Goal: Task Accomplishment & Management: Complete application form

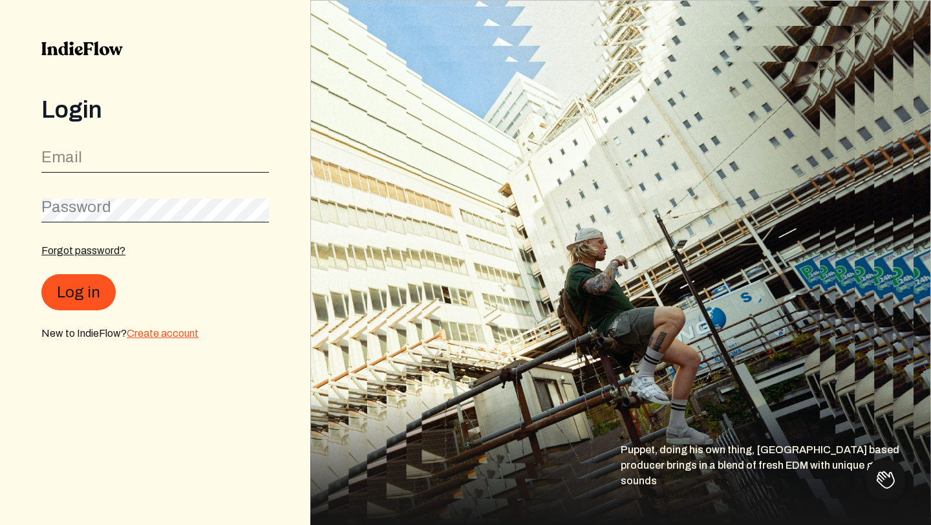
click at [139, 335] on link "Create account" at bounding box center [163, 333] width 72 height 11
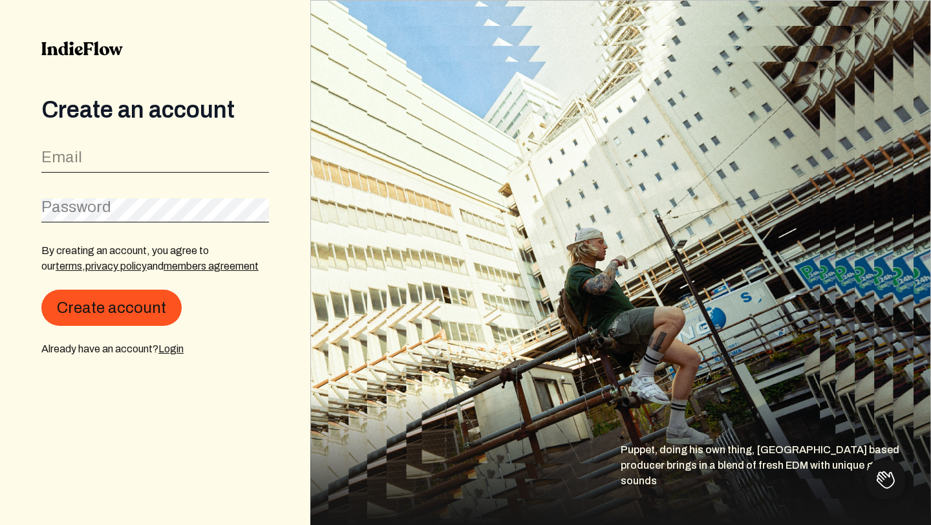
click at [147, 174] on form "Email Password By creating an account, you agree to our terms , privacy policy …" at bounding box center [154, 249] width 227 height 213
click at [150, 158] on input "email" at bounding box center [154, 161] width 227 height 25
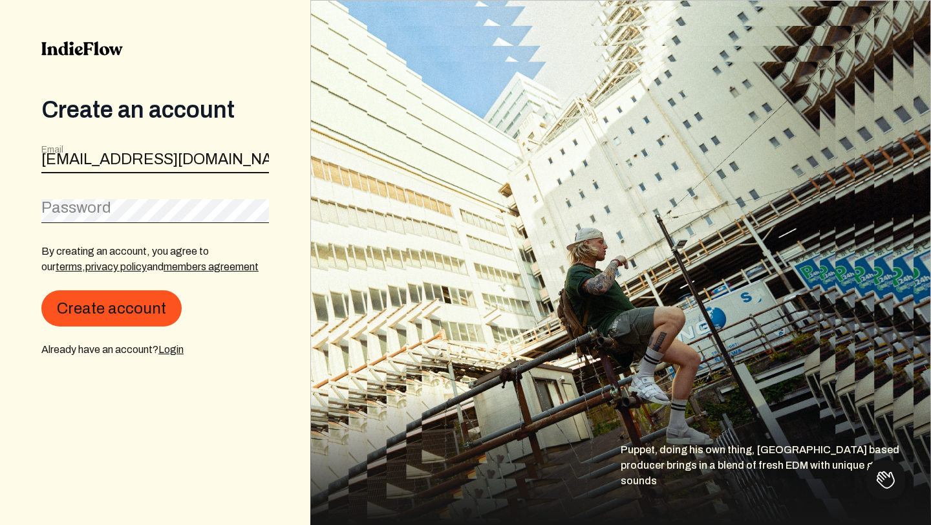
type input "[EMAIL_ADDRESS][DOMAIN_NAME]"
click at [41, 290] on button "Create account" at bounding box center [111, 308] width 140 height 36
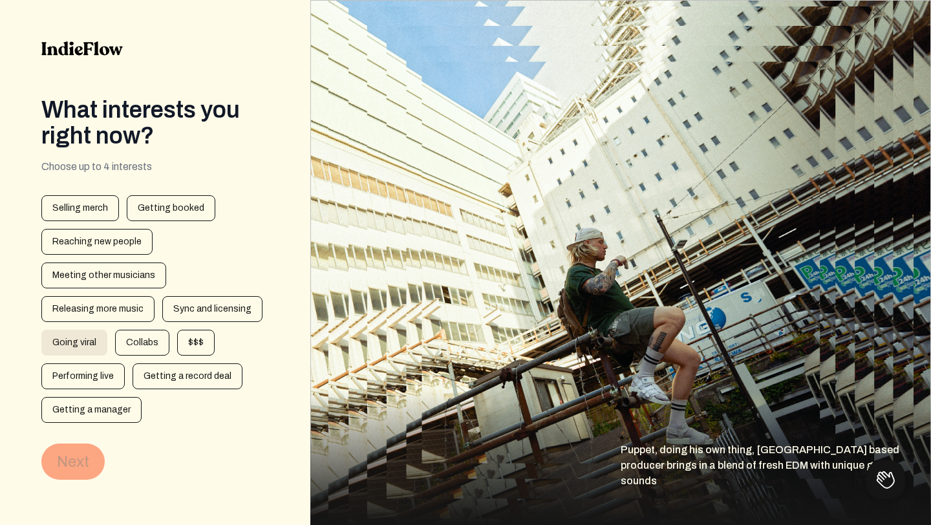
click at [64, 347] on div "Going viral" at bounding box center [74, 343] width 66 height 26
click at [76, 377] on div "Performing live" at bounding box center [82, 376] width 83 height 26
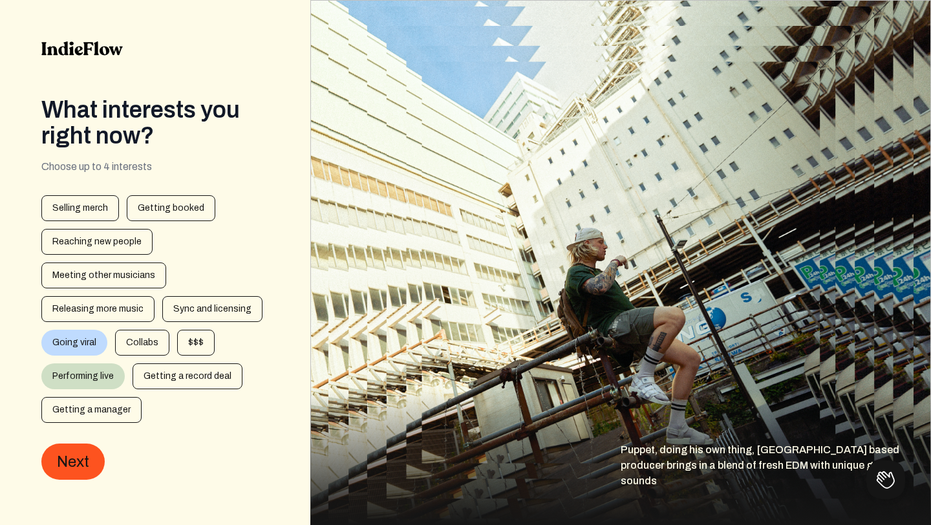
click at [76, 377] on div "Performing live" at bounding box center [82, 376] width 83 height 26
click at [193, 217] on div "Getting booked" at bounding box center [171, 208] width 89 height 26
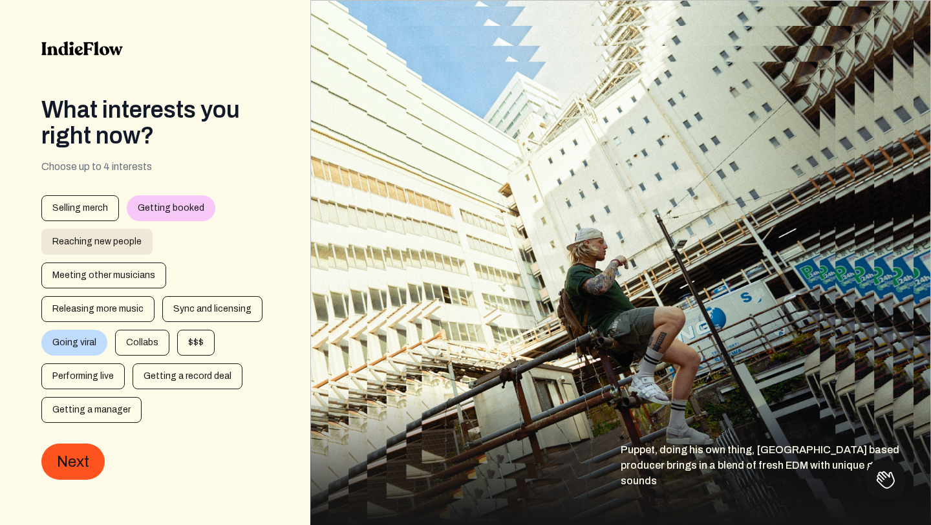
click at [147, 231] on div "Reaching new people" at bounding box center [96, 242] width 111 height 26
click at [202, 337] on div "$$$" at bounding box center [195, 343] width 37 height 26
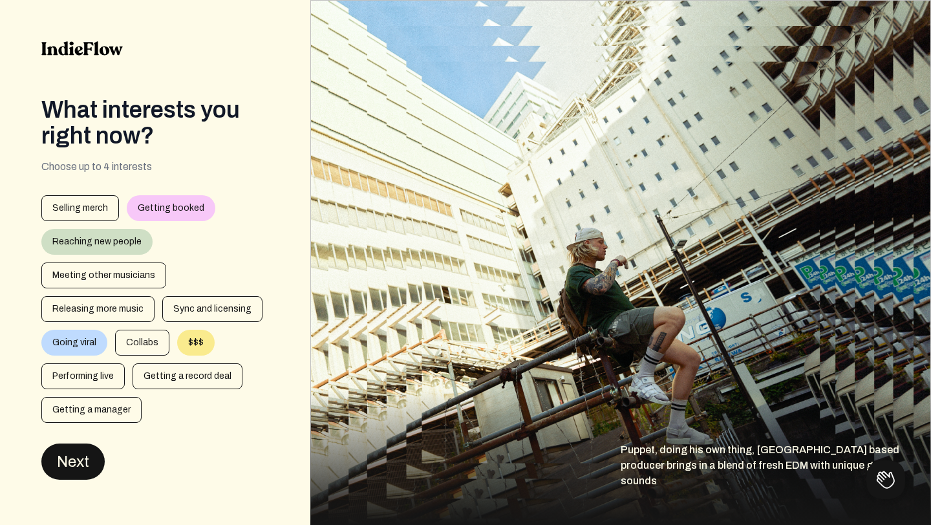
click at [78, 452] on button "Next" at bounding box center [72, 461] width 63 height 36
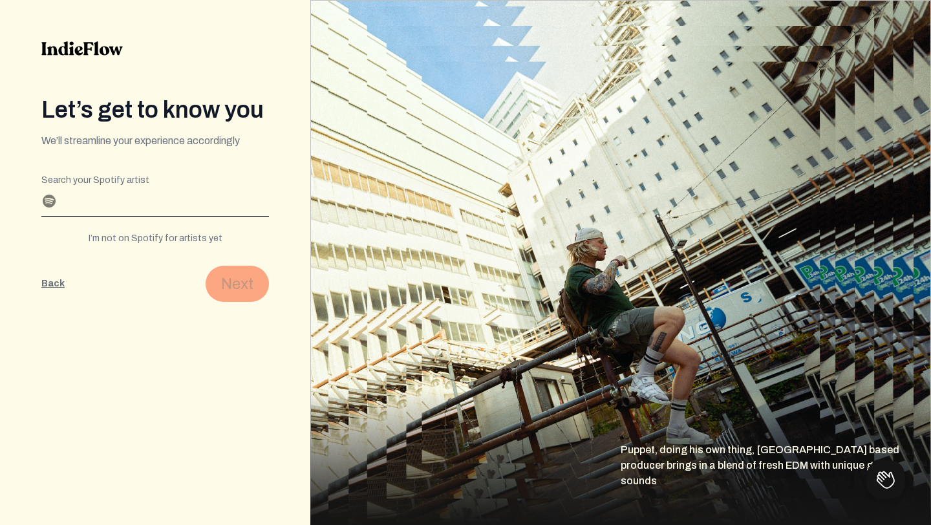
click at [135, 236] on div "I’m not on Spotify for artists yet" at bounding box center [154, 238] width 227 height 13
click at [151, 213] on input "Profile name" at bounding box center [154, 205] width 227 height 21
type input "[PERSON_NAME]"
click at [243, 284] on button "Next" at bounding box center [237, 284] width 63 height 36
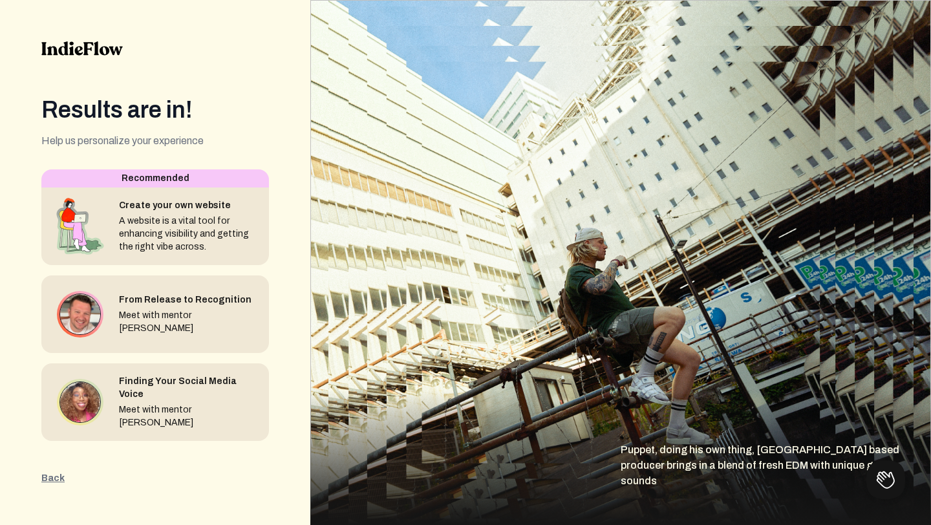
scroll to position [1, 0]
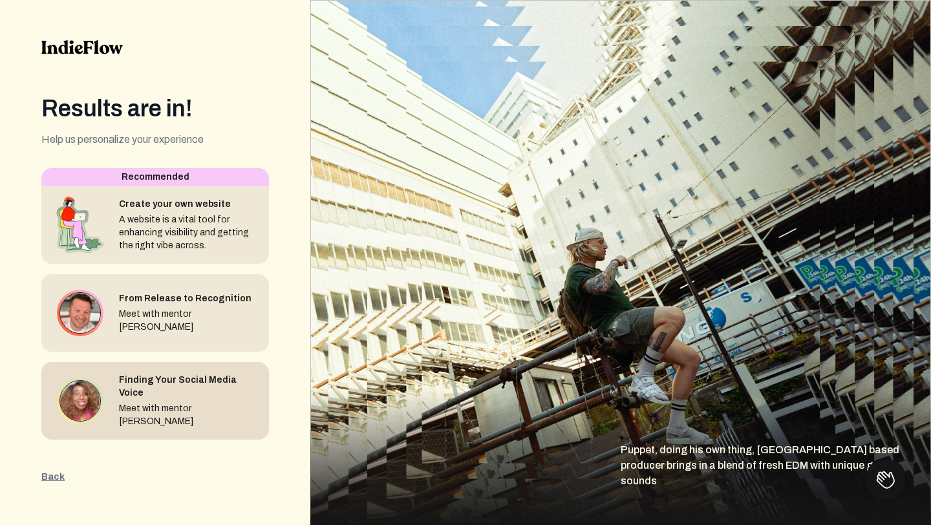
click at [158, 409] on div "Meet with mentor [PERSON_NAME]" at bounding box center [189, 415] width 140 height 26
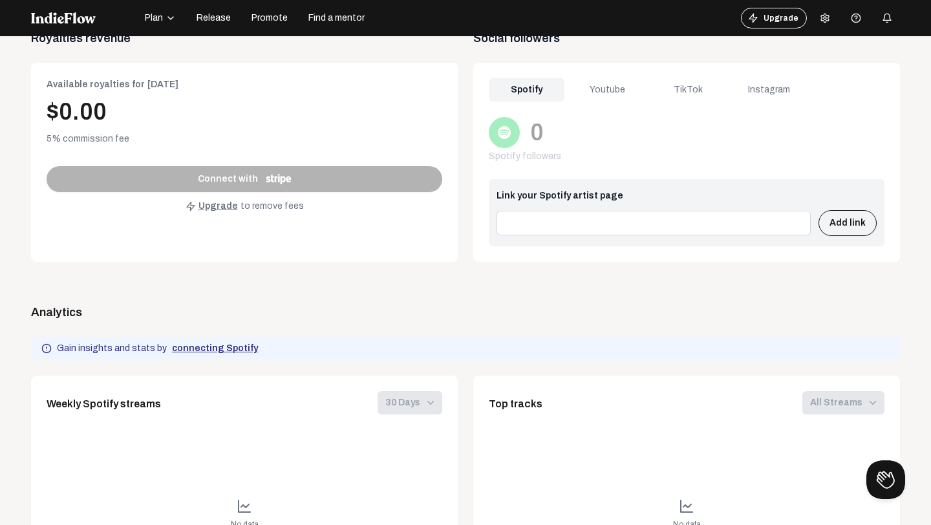
scroll to position [447, 0]
